Goal: Transaction & Acquisition: Subscribe to service/newsletter

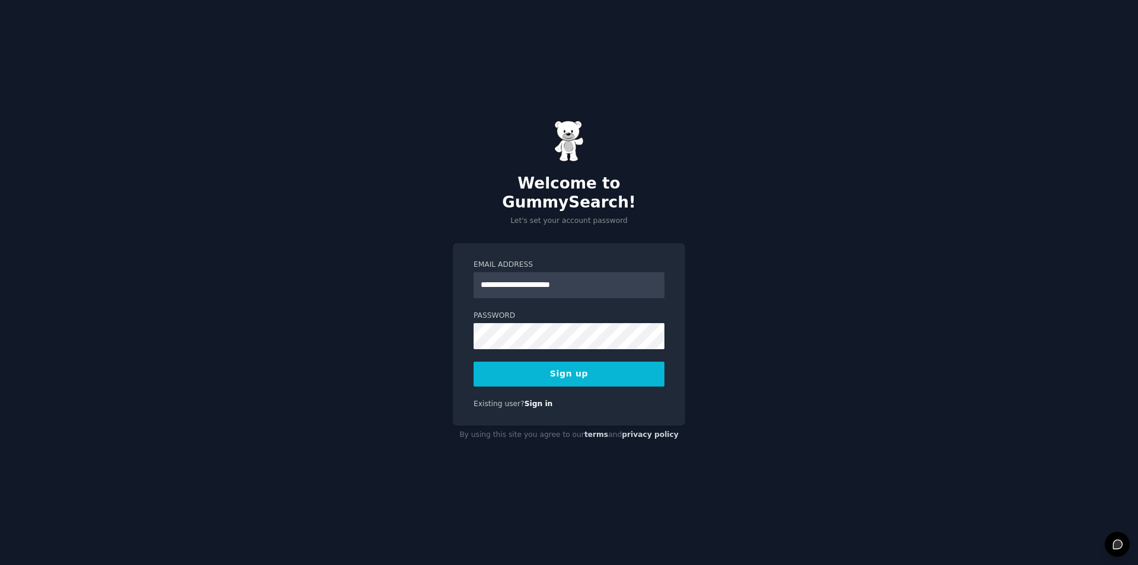
click at [590, 368] on button "Sign up" at bounding box center [569, 374] width 191 height 25
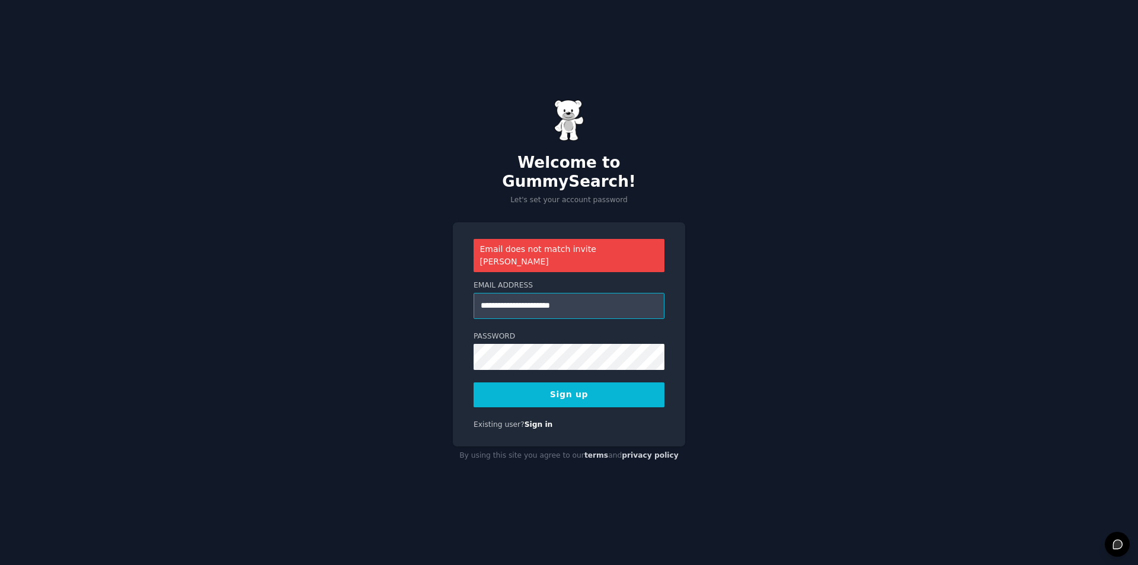
click at [590, 293] on input "**********" at bounding box center [569, 306] width 191 height 26
paste input "email"
type input "**********"
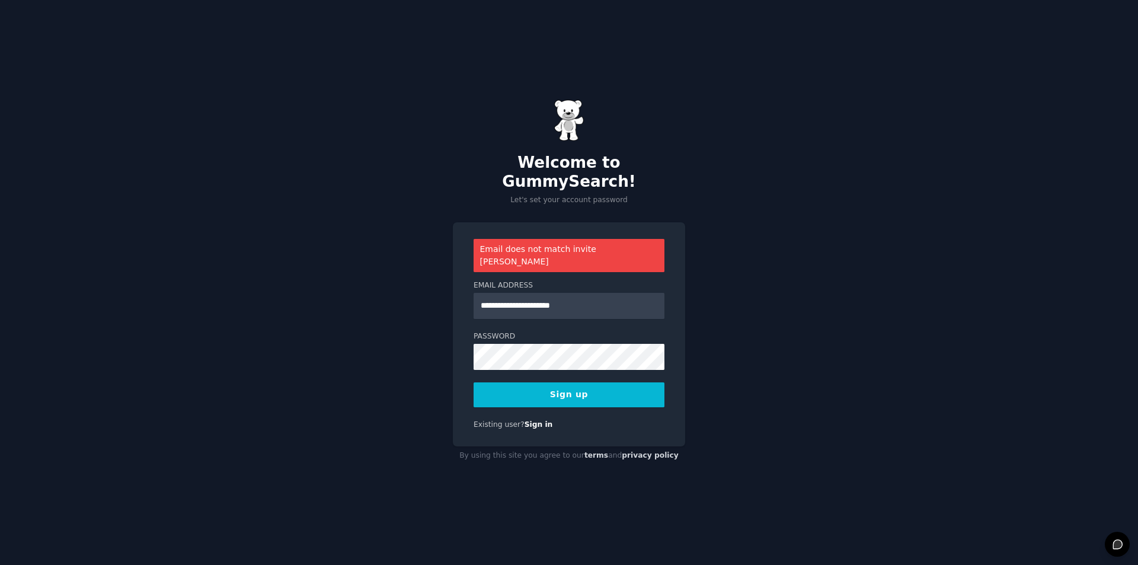
click at [566, 385] on button "Sign up" at bounding box center [569, 394] width 191 height 25
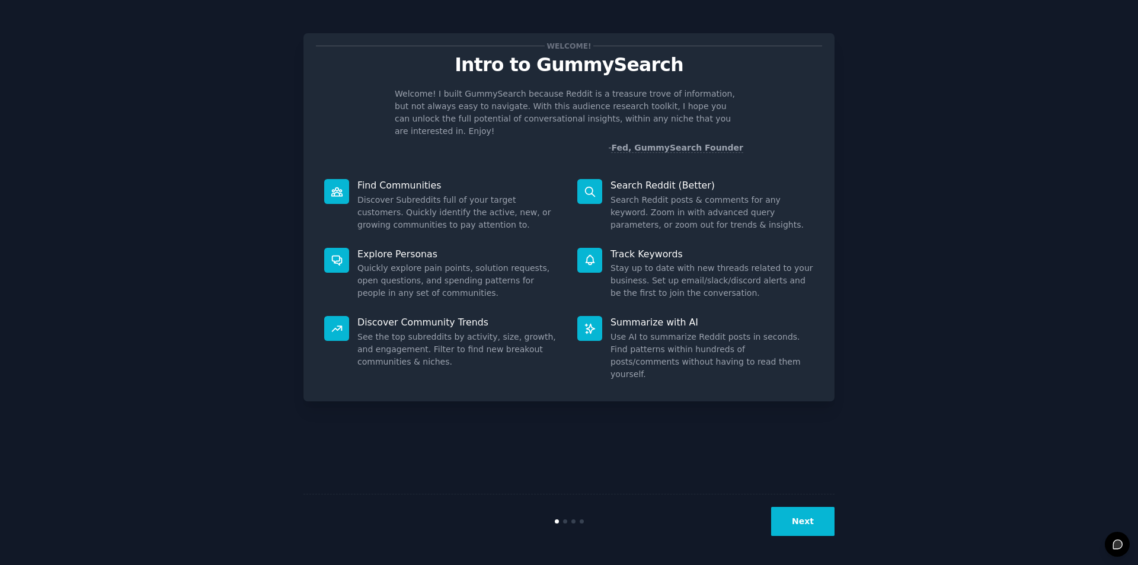
click at [803, 519] on button "Next" at bounding box center [802, 521] width 63 height 29
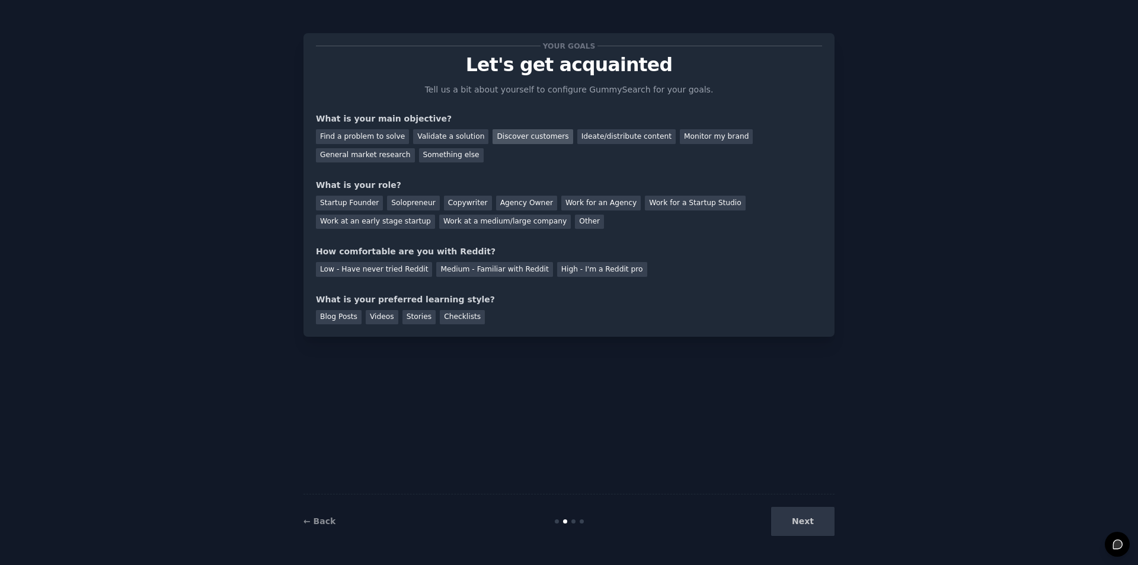
click at [526, 133] on div "Discover customers" at bounding box center [533, 136] width 80 height 15
click at [701, 140] on div "Monitor my brand" at bounding box center [716, 136] width 73 height 15
click at [503, 135] on div "Discover customers" at bounding box center [533, 136] width 80 height 15
click at [590, 202] on div "Work for an Agency" at bounding box center [600, 203] width 79 height 15
click at [468, 269] on div "Medium - Familiar with Reddit" at bounding box center [494, 269] width 116 height 15
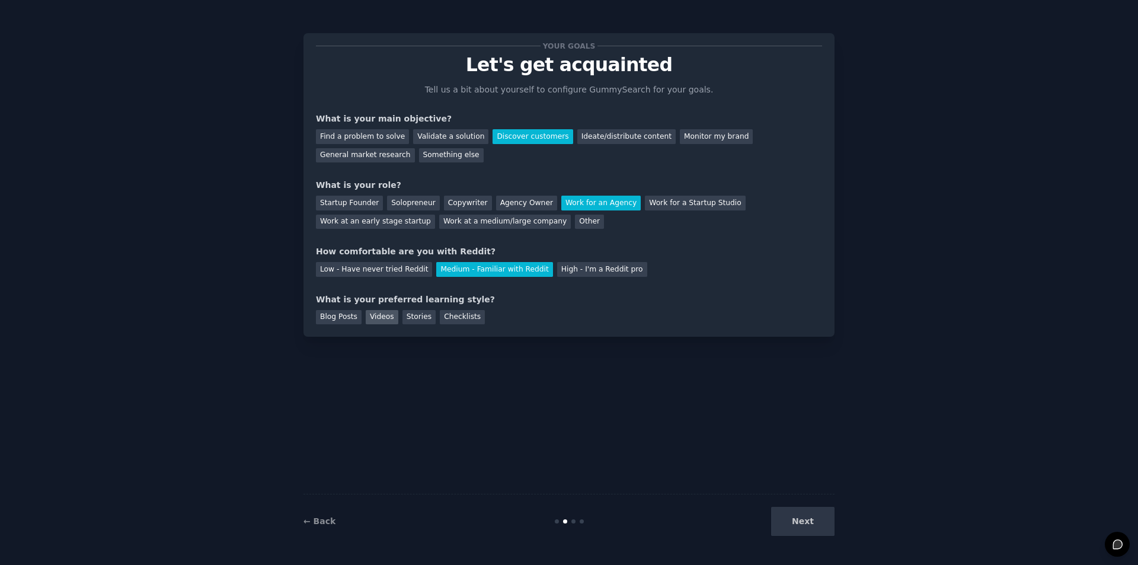
click at [378, 318] on div "Videos" at bounding box center [382, 317] width 33 height 15
click at [812, 506] on div "← Back Next" at bounding box center [569, 521] width 531 height 55
click at [815, 520] on button "Next" at bounding box center [802, 521] width 63 height 29
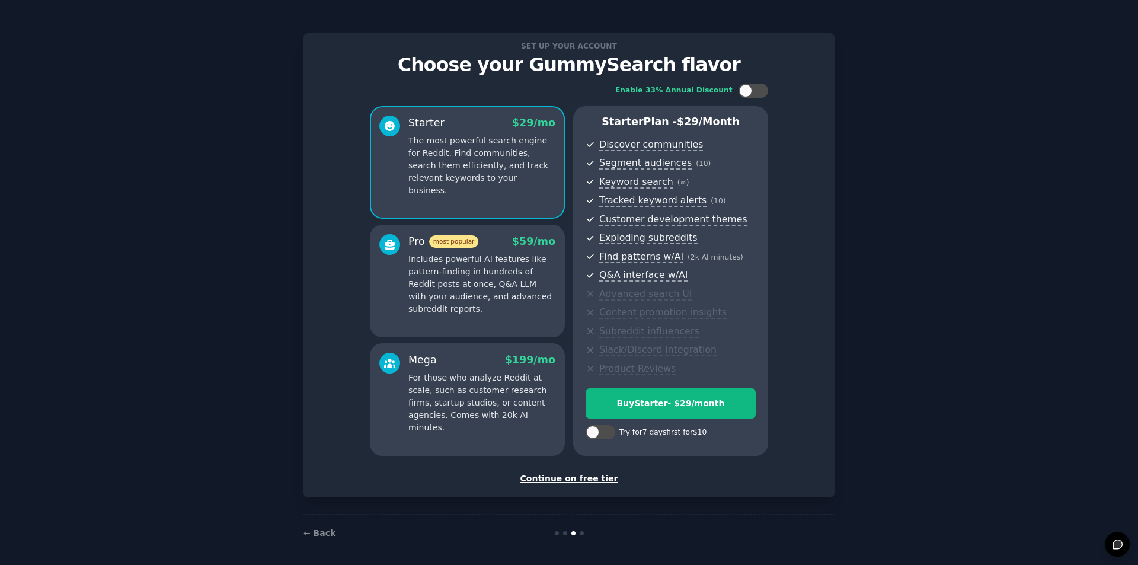
click at [582, 481] on div "Continue on free tier" at bounding box center [569, 479] width 506 height 12
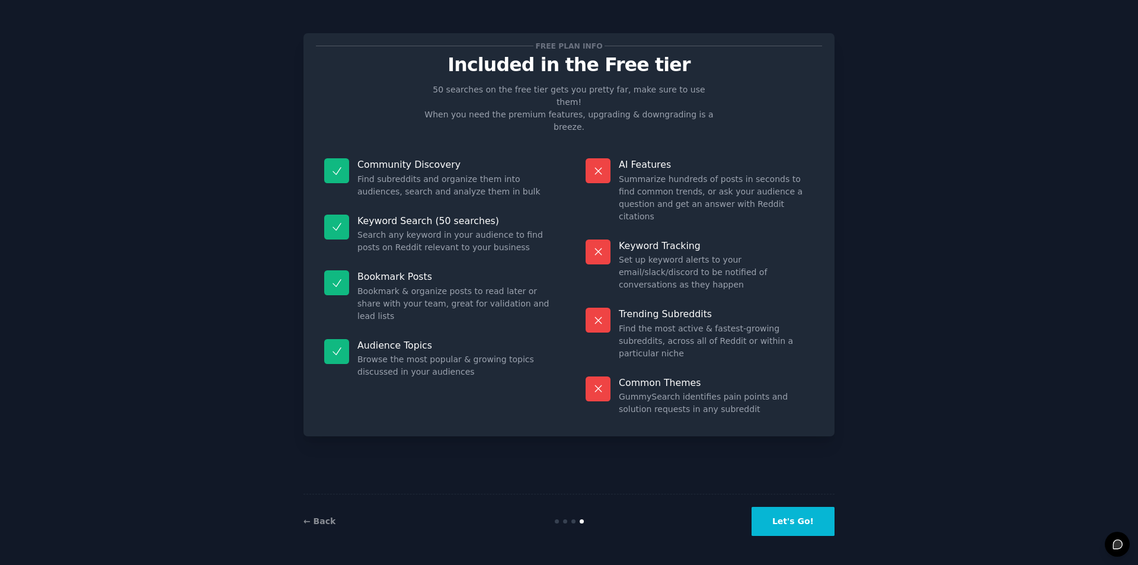
click at [793, 526] on button "Let's Go!" at bounding box center [793, 521] width 83 height 29
